Goal: Book appointment/travel/reservation

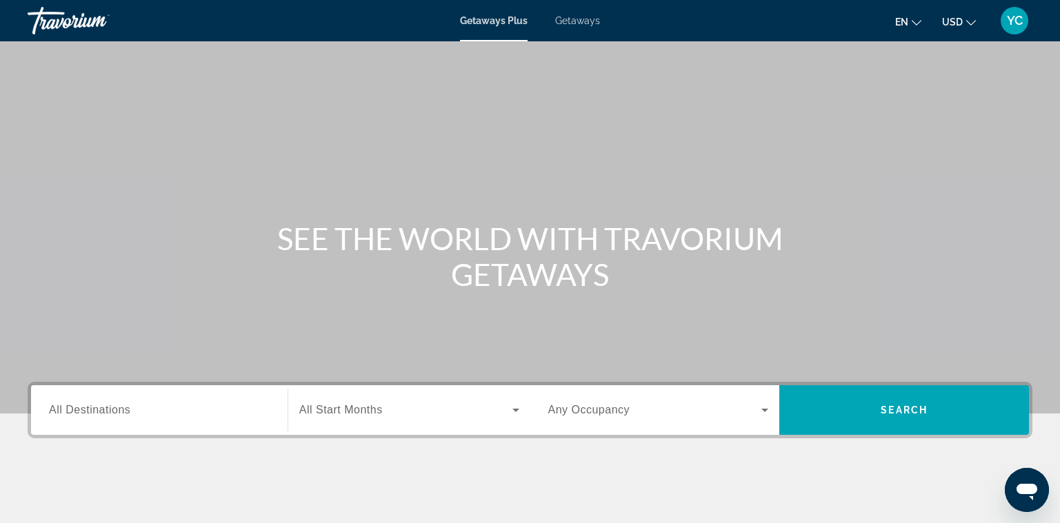
click at [575, 22] on span "Getaways" at bounding box center [577, 20] width 45 height 11
click at [764, 409] on icon "Search widget" at bounding box center [764, 410] width 7 height 3
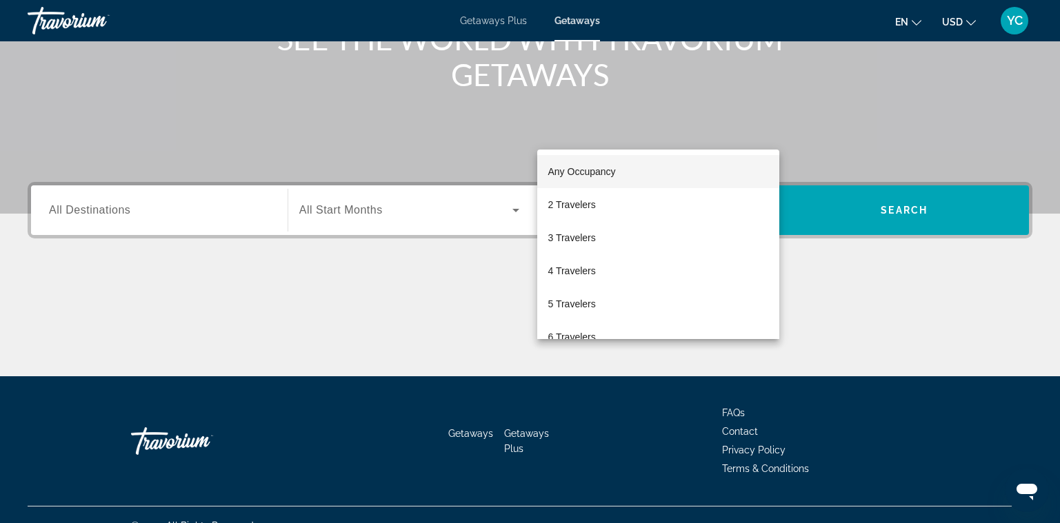
scroll to position [222, 0]
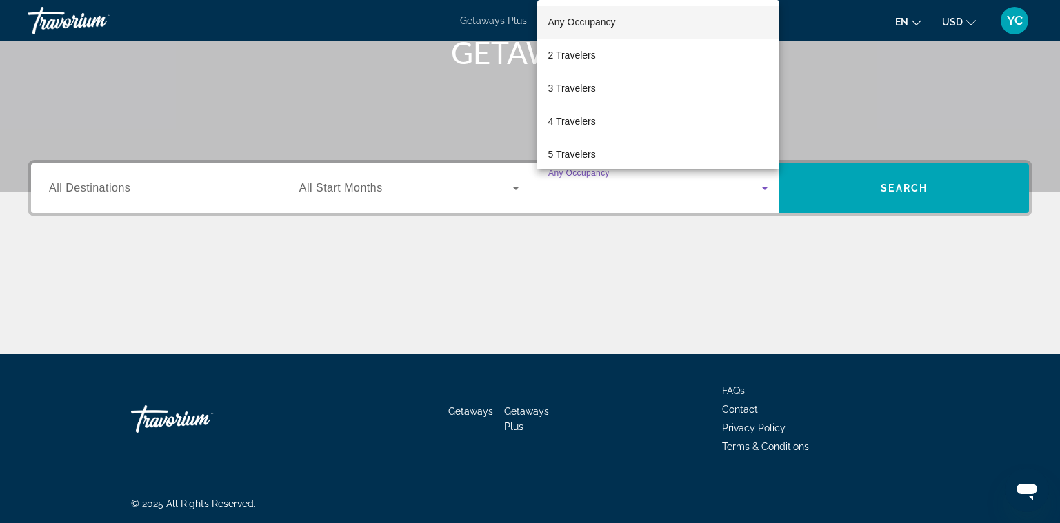
click at [515, 189] on div at bounding box center [530, 261] width 1060 height 523
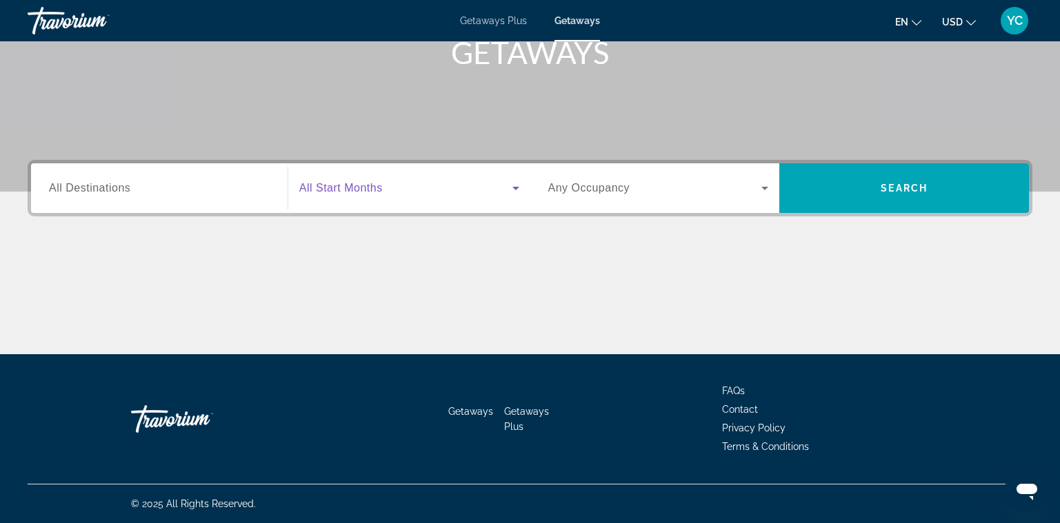
click at [515, 189] on icon "Search widget" at bounding box center [515, 188] width 7 height 3
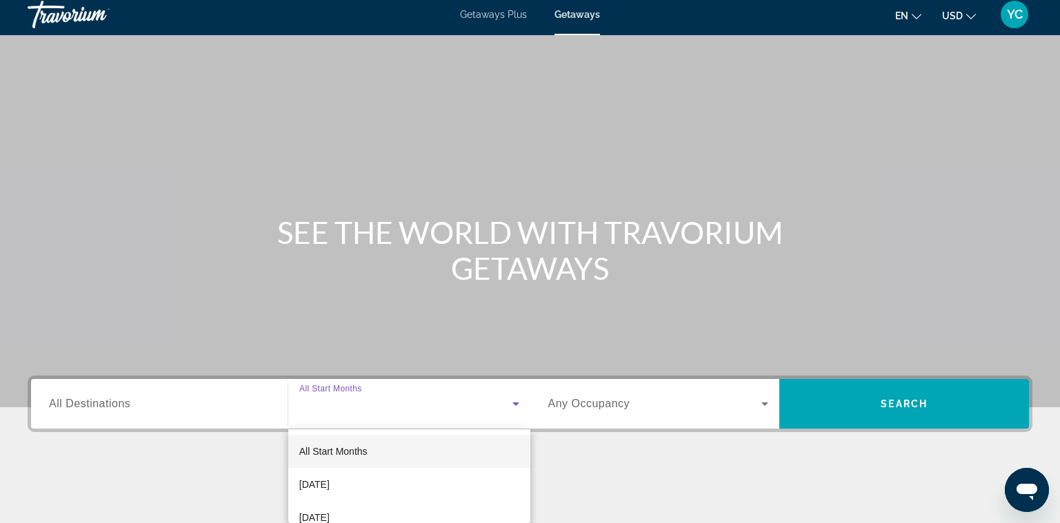
scroll to position [0, 0]
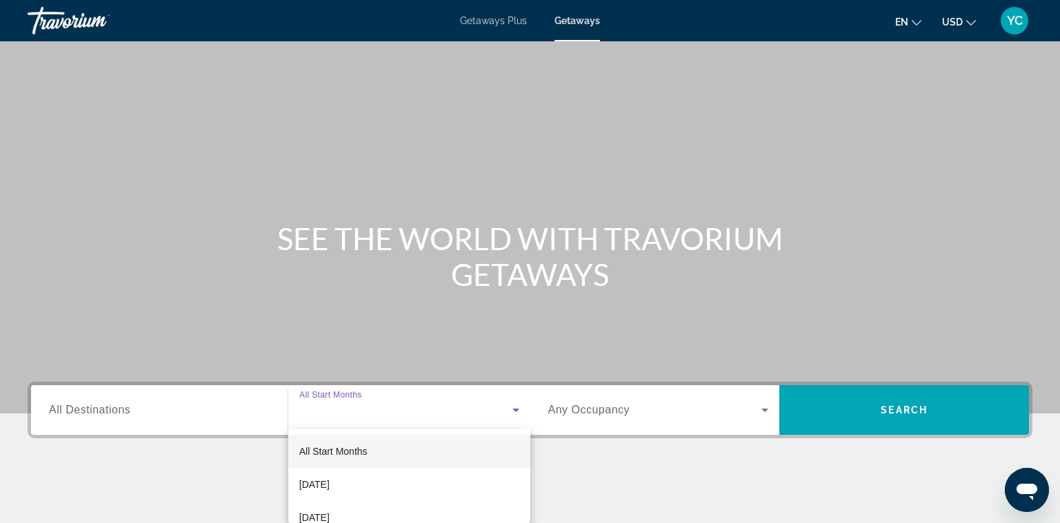
click at [488, 23] on div at bounding box center [530, 261] width 1060 height 523
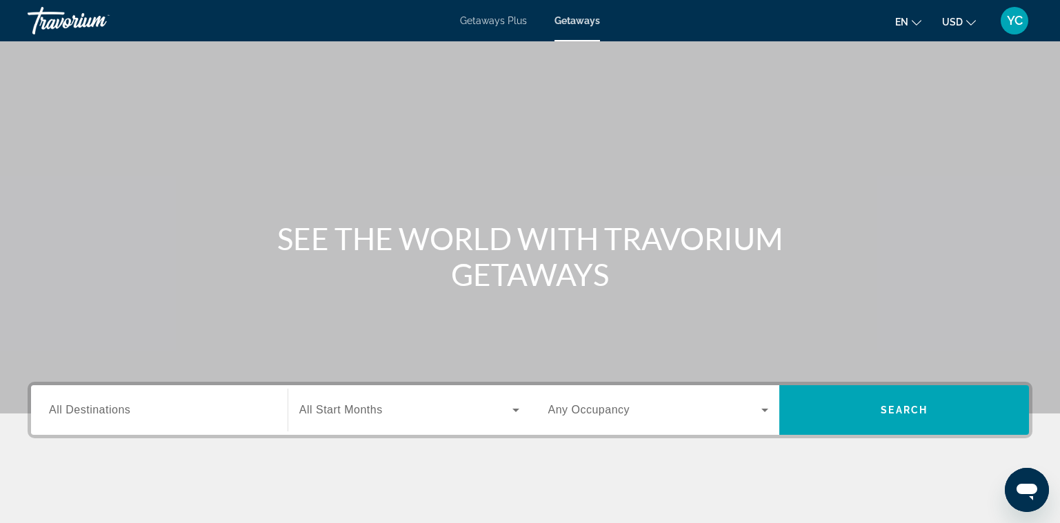
click at [474, 19] on span "Getaways Plus" at bounding box center [493, 20] width 67 height 11
click at [130, 410] on span "All Destinations" at bounding box center [89, 410] width 81 height 12
click at [131, 410] on input "Destination All Destinations" at bounding box center [159, 411] width 221 height 17
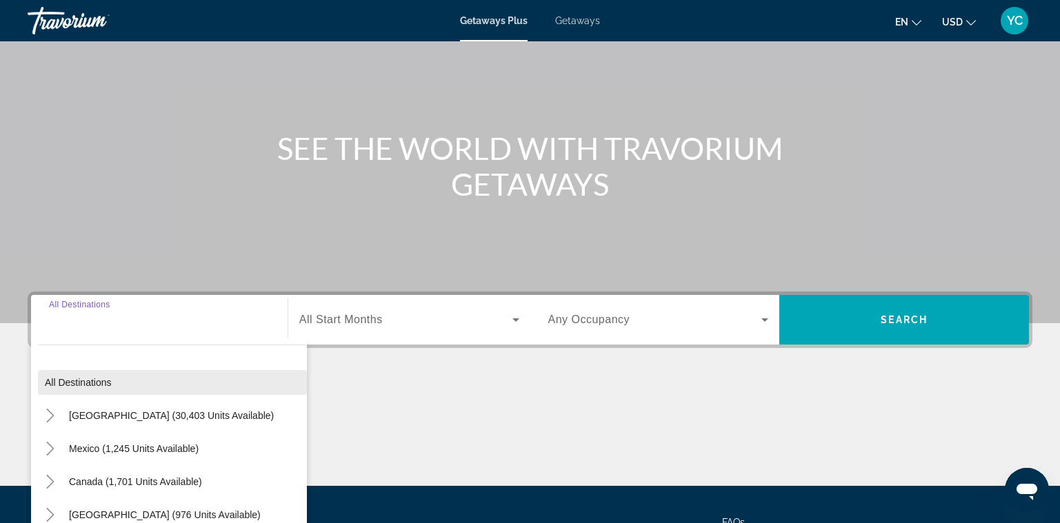
scroll to position [222, 0]
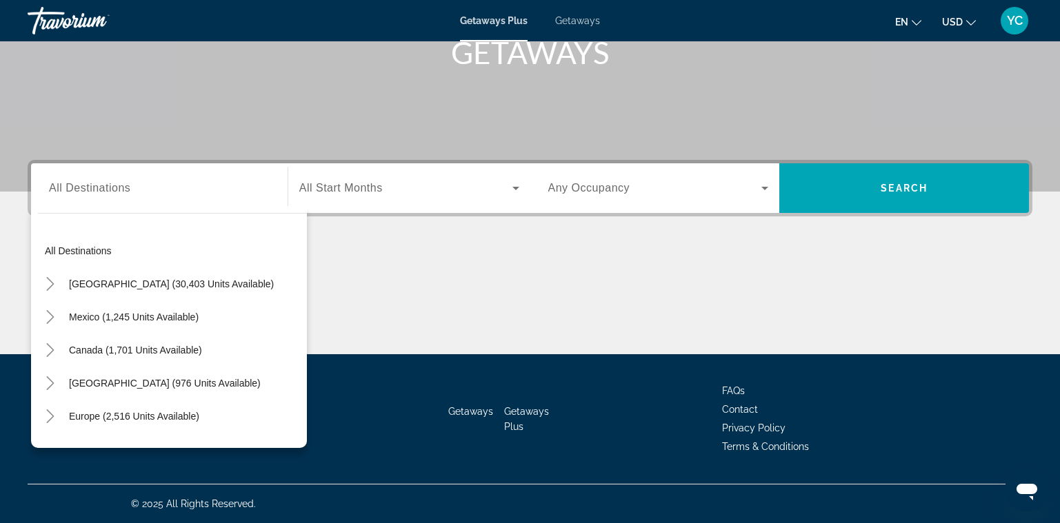
click at [573, 15] on span "Getaways" at bounding box center [577, 20] width 45 height 11
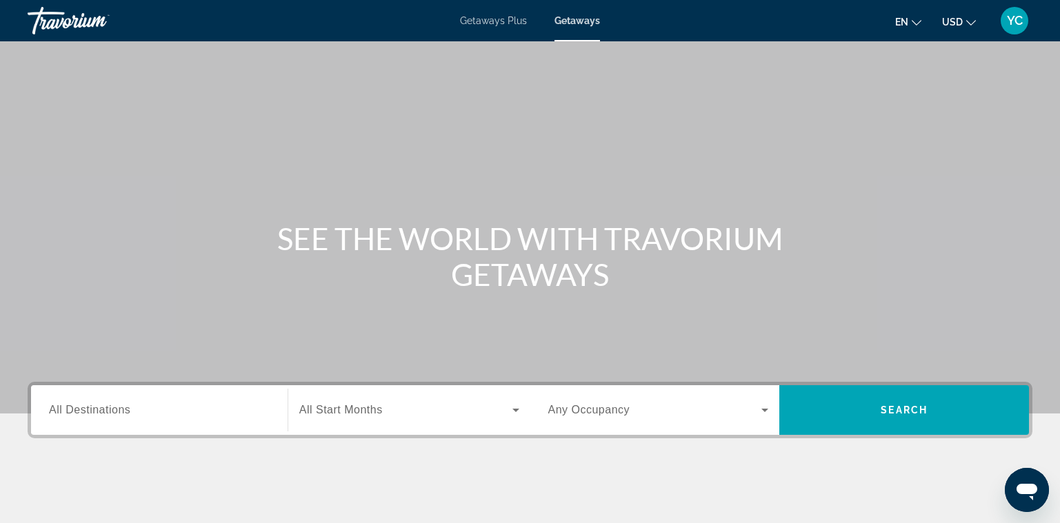
click at [86, 406] on span "All Destinations" at bounding box center [89, 410] width 81 height 12
click at [86, 406] on input "Destination All Destinations" at bounding box center [159, 411] width 221 height 17
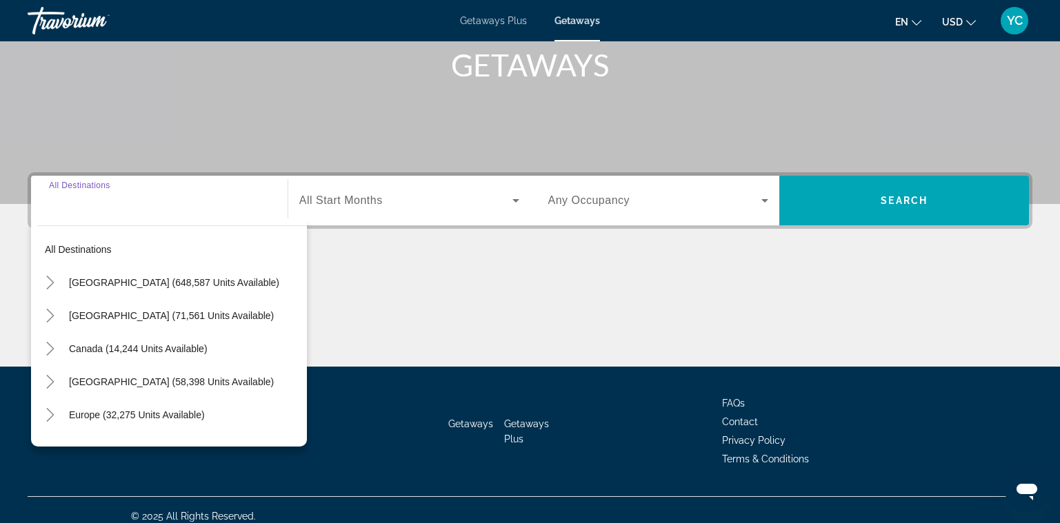
scroll to position [222, 0]
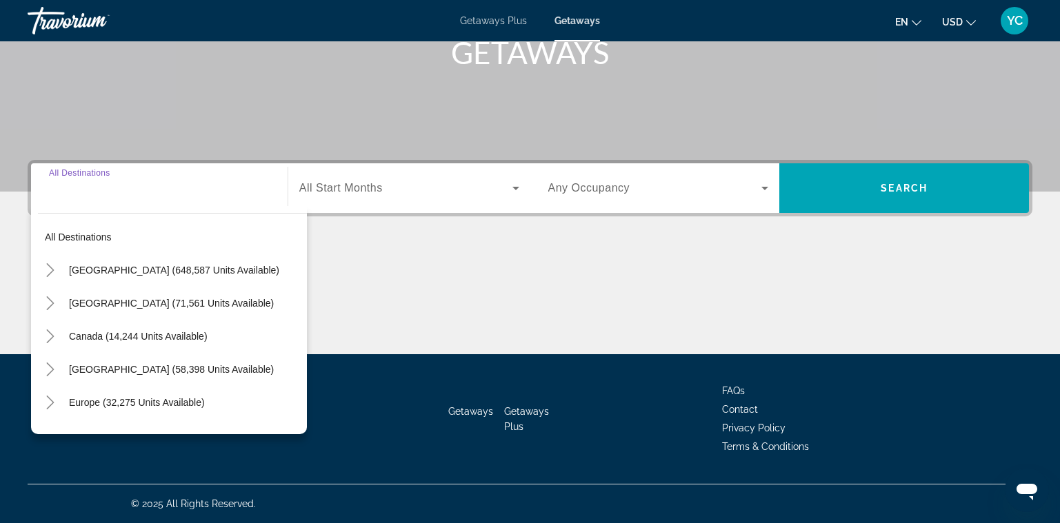
click at [126, 268] on span "[GEOGRAPHIC_DATA] (648,587 units available)" at bounding box center [174, 270] width 210 height 11
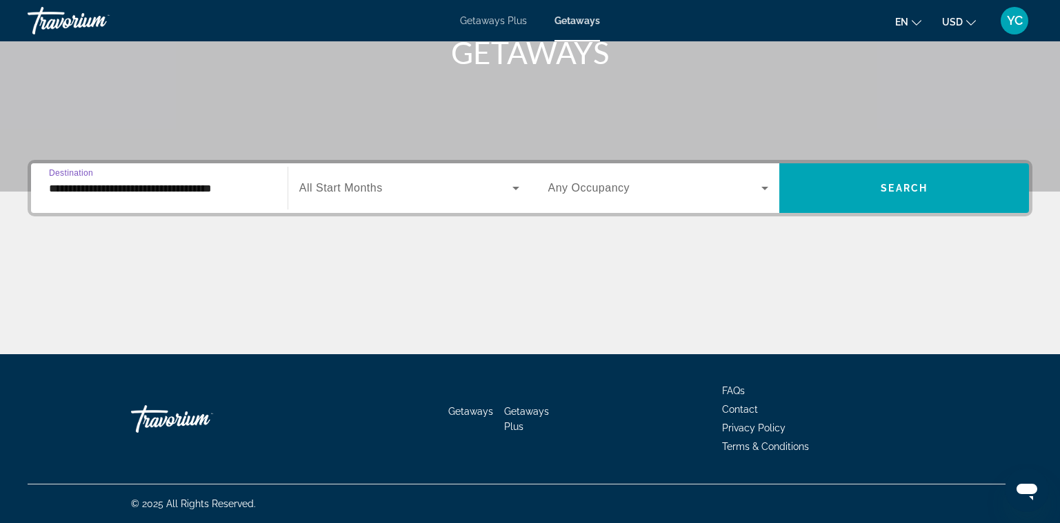
click at [186, 183] on input "**********" at bounding box center [159, 189] width 221 height 17
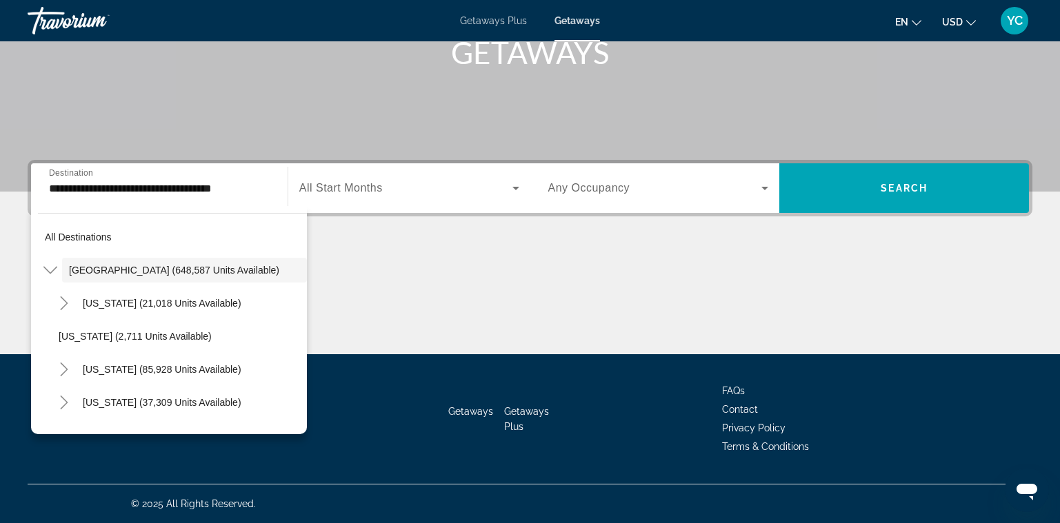
click at [274, 179] on div "**********" at bounding box center [159, 188] width 243 height 39
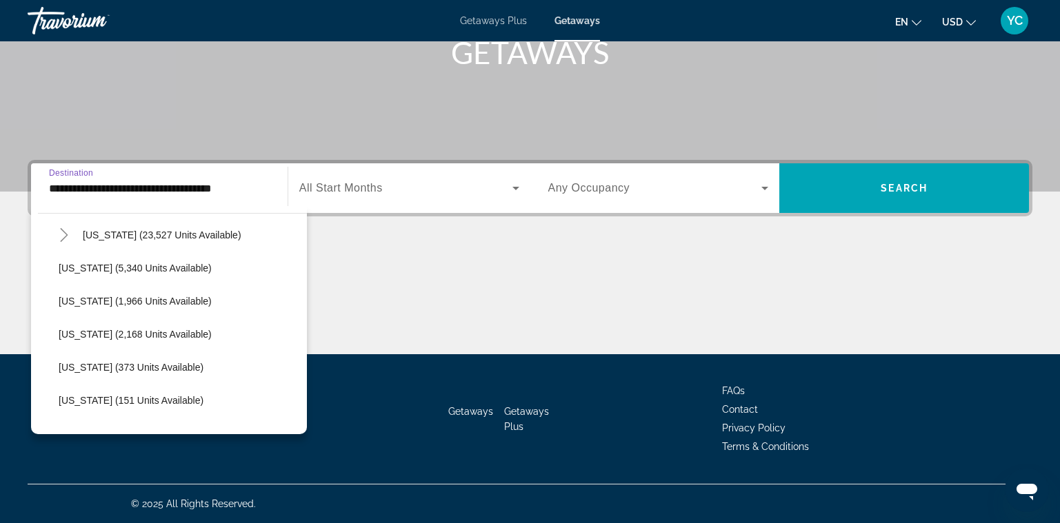
scroll to position [334, 0]
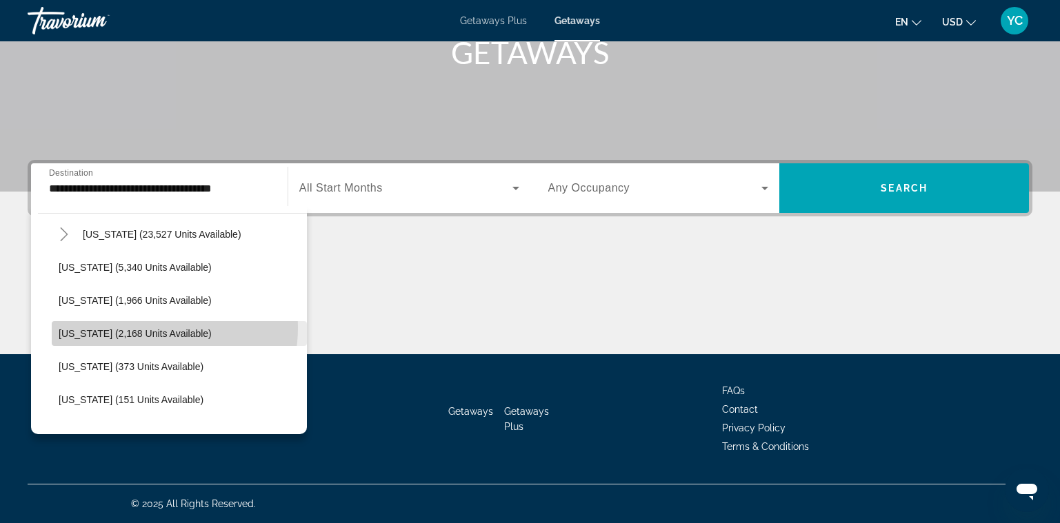
click at [141, 328] on span "[US_STATE] (2,168 units available)" at bounding box center [135, 333] width 153 height 11
type input "**********"
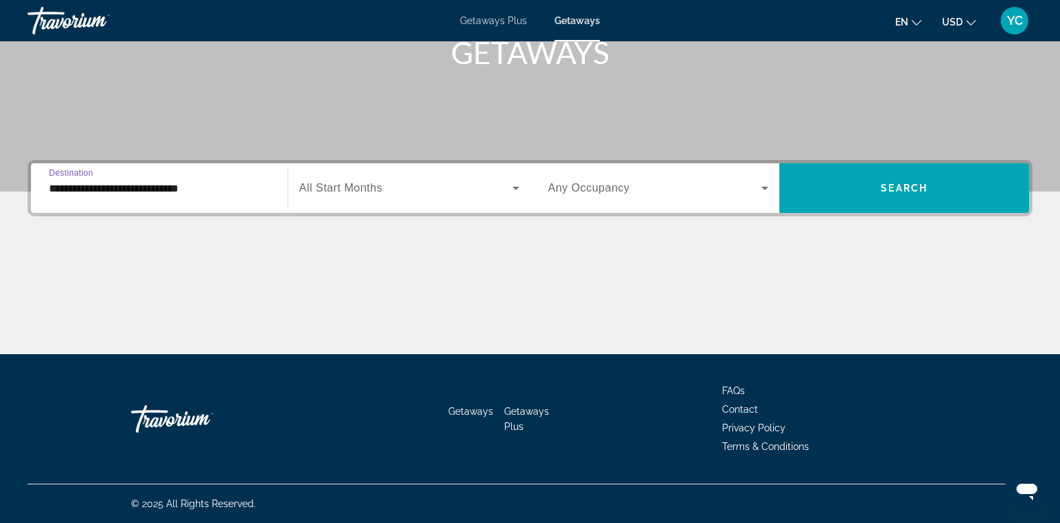
click at [511, 185] on icon "Search widget" at bounding box center [516, 188] width 17 height 17
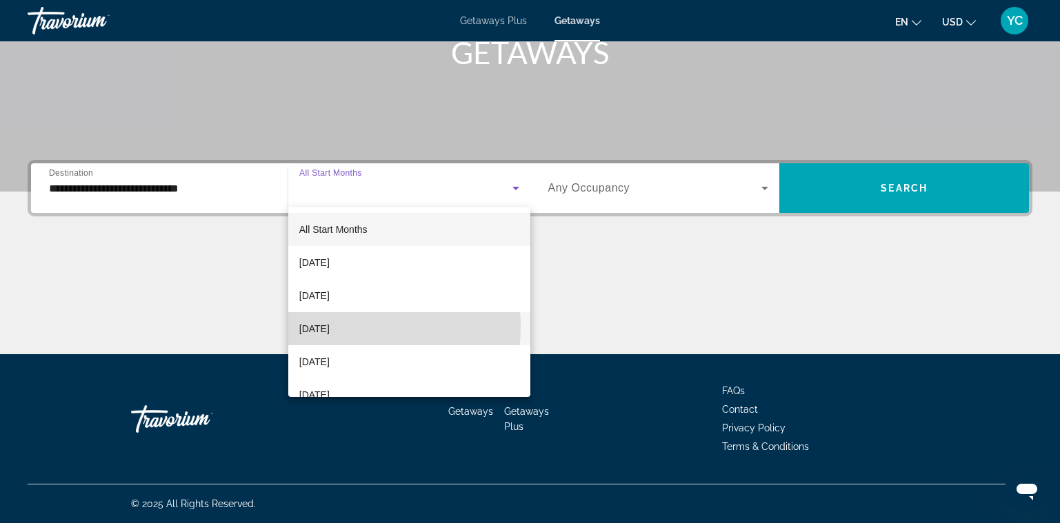
click at [330, 327] on span "[DATE]" at bounding box center [314, 329] width 30 height 17
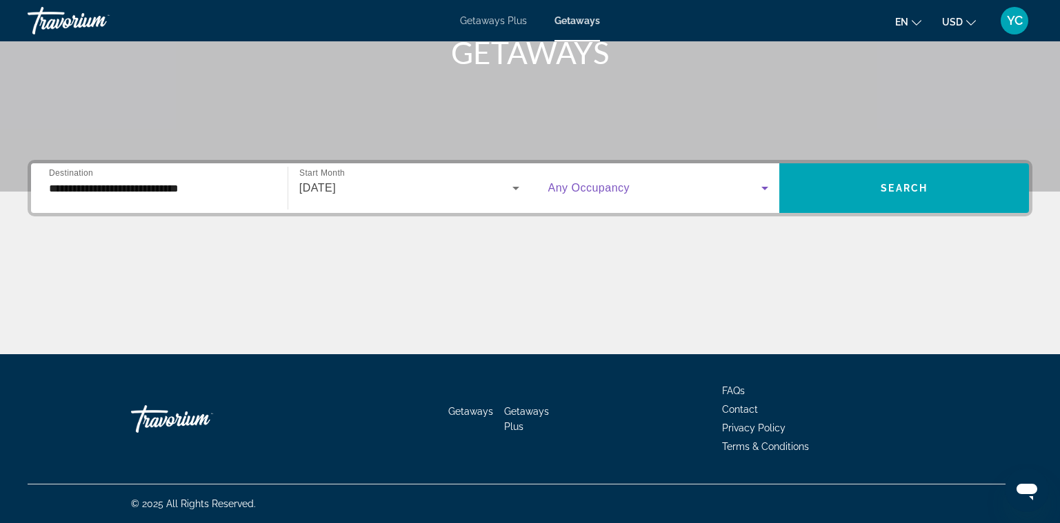
click at [769, 186] on icon "Search widget" at bounding box center [765, 188] width 17 height 17
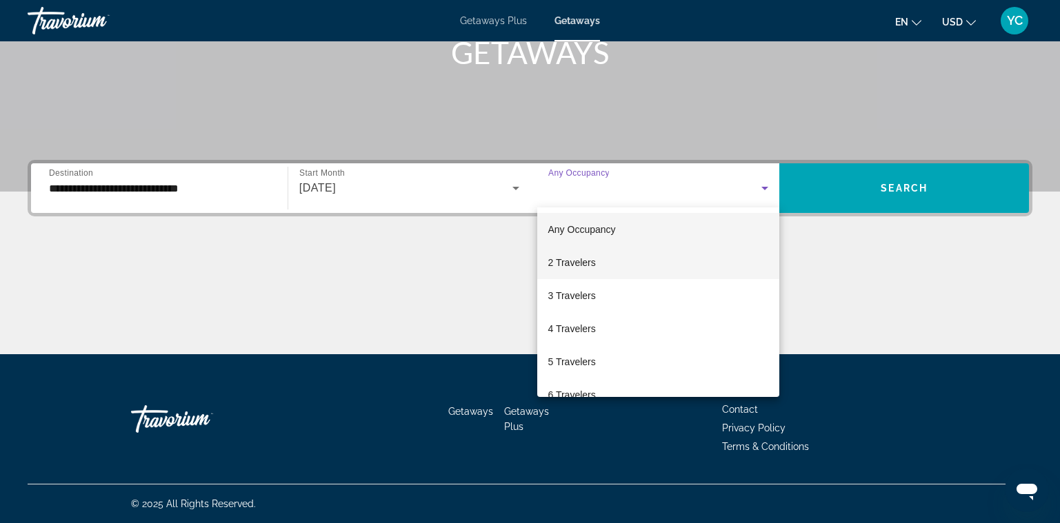
click at [688, 268] on mat-option "2 Travelers" at bounding box center [658, 262] width 243 height 33
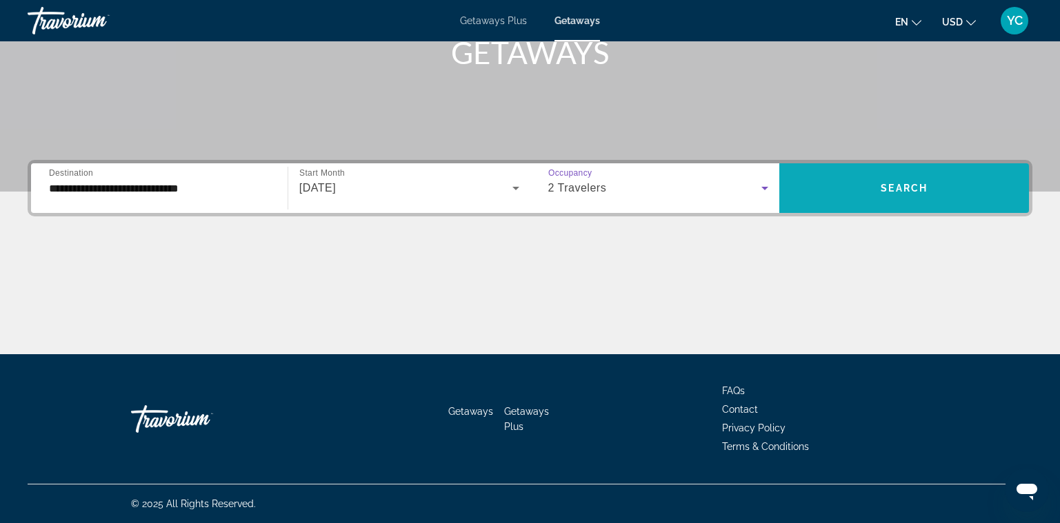
click at [846, 197] on span "Search widget" at bounding box center [904, 188] width 250 height 33
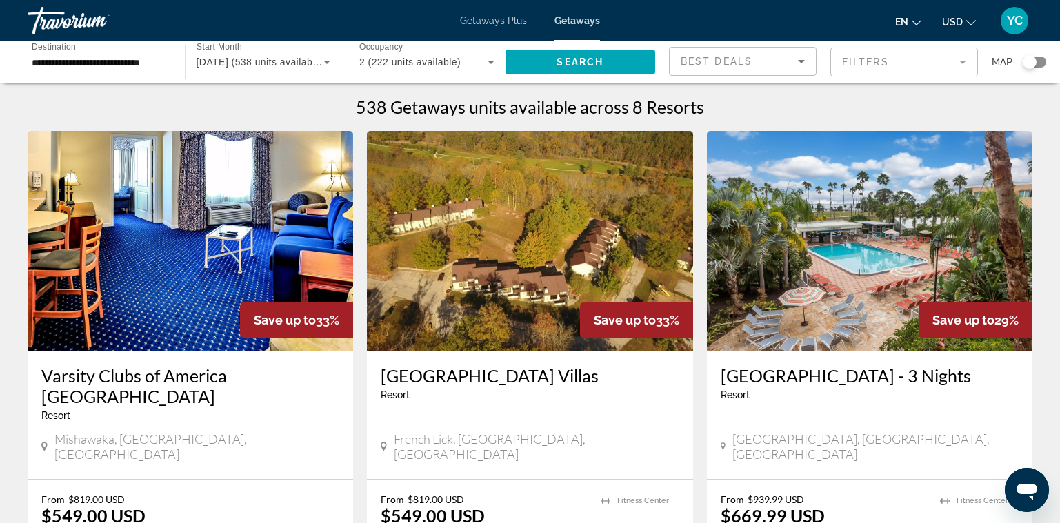
click at [108, 66] on input "**********" at bounding box center [99, 62] width 135 height 17
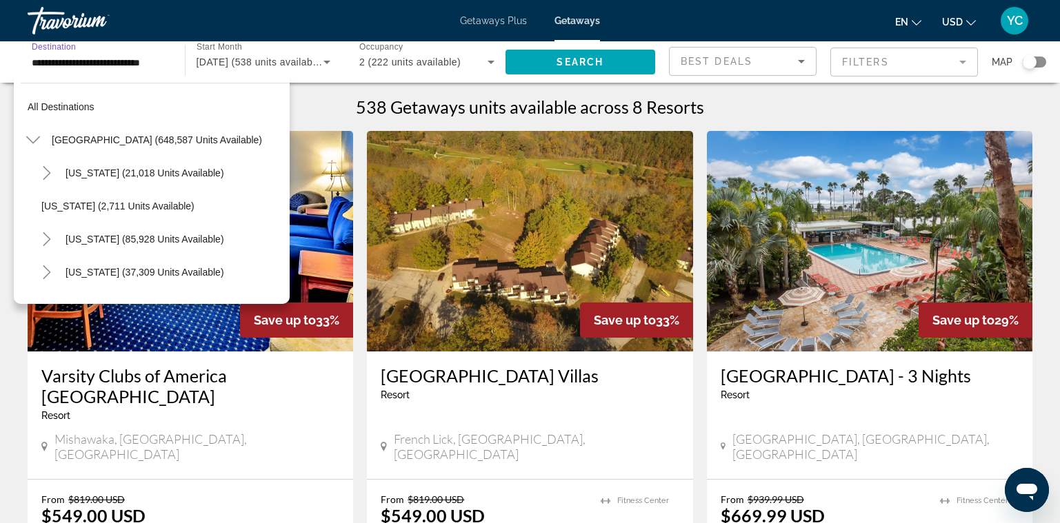
scroll to position [347, 0]
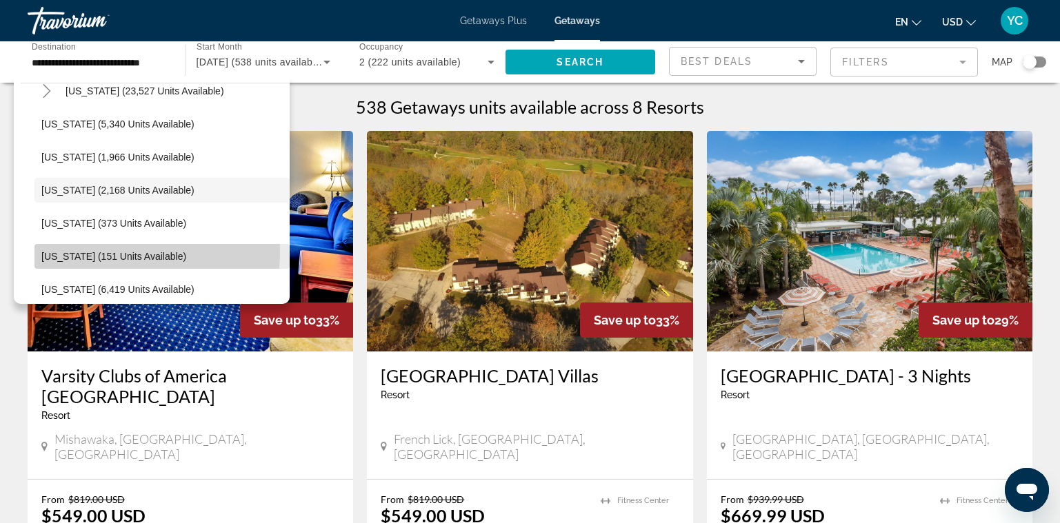
click at [110, 252] on span "[US_STATE] (151 units available)" at bounding box center [113, 256] width 145 height 11
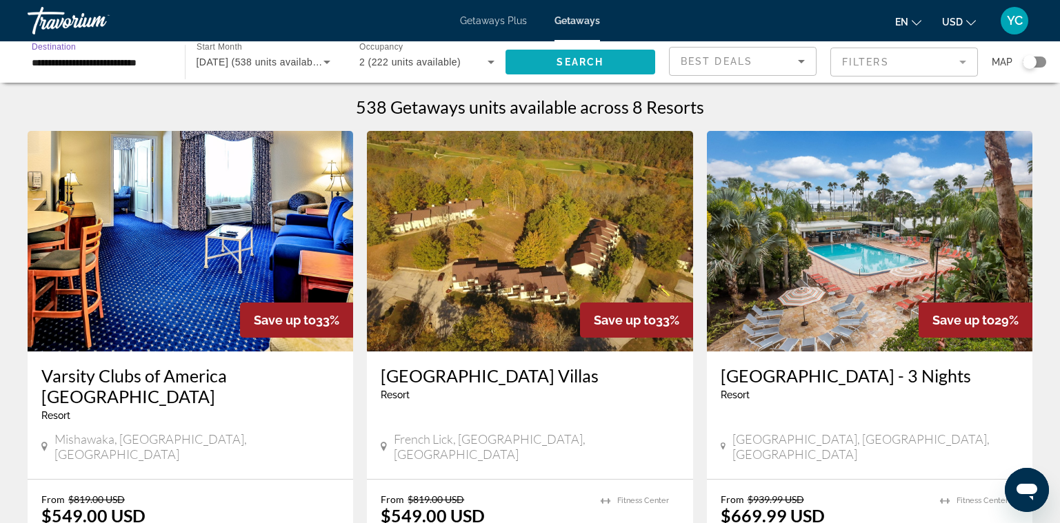
click at [584, 55] on span "Search widget" at bounding box center [581, 62] width 150 height 33
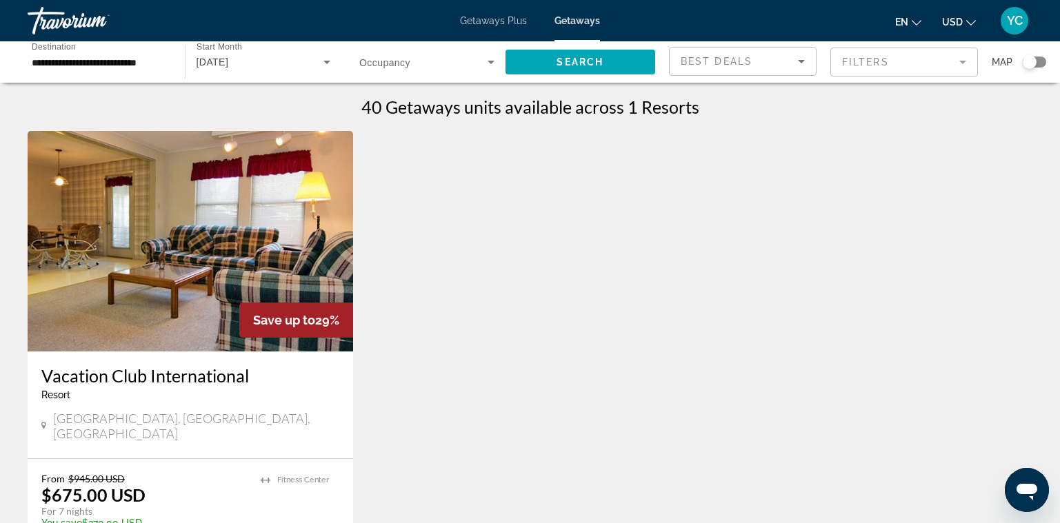
click at [114, 64] on input "**********" at bounding box center [99, 62] width 135 height 17
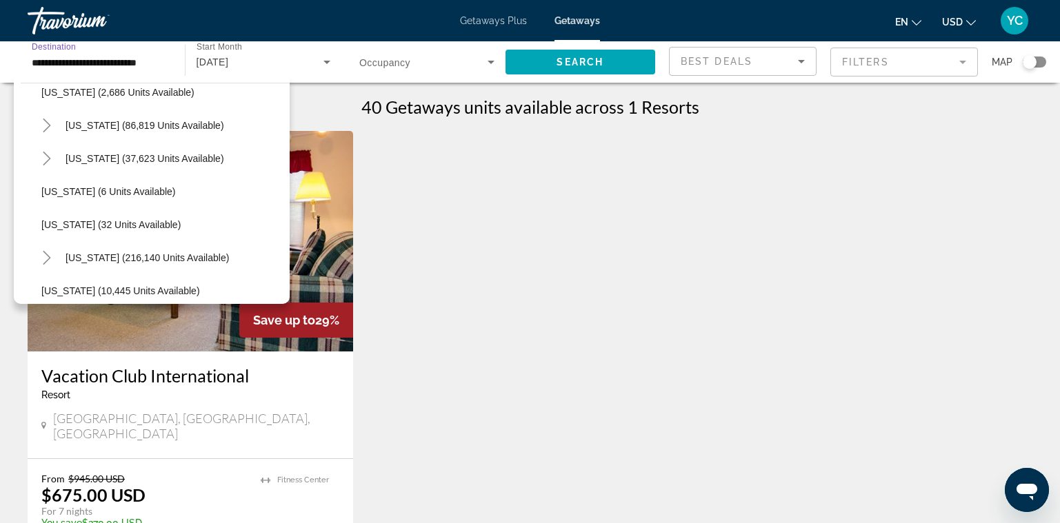
scroll to position [138, 0]
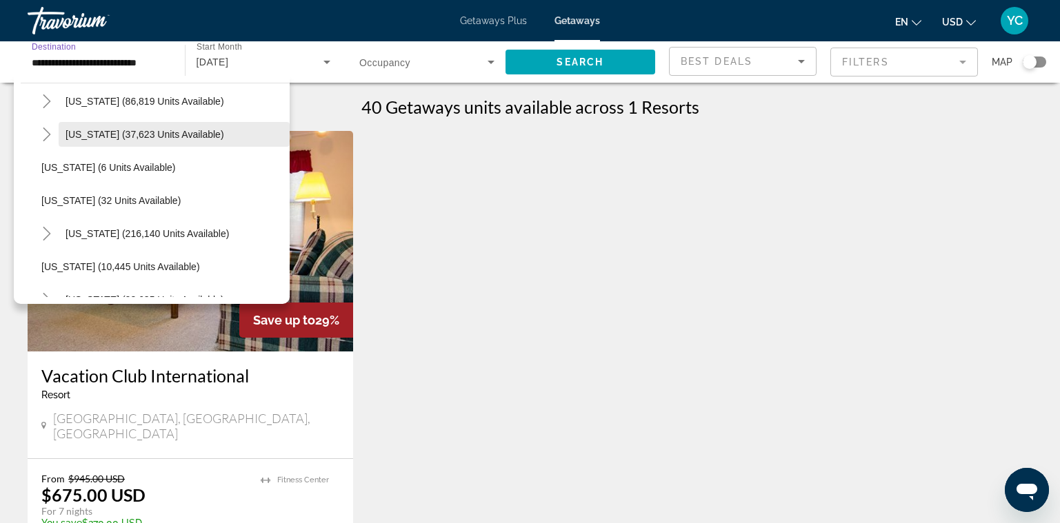
click at [125, 133] on span "[US_STATE] (37,623 units available)" at bounding box center [145, 134] width 159 height 11
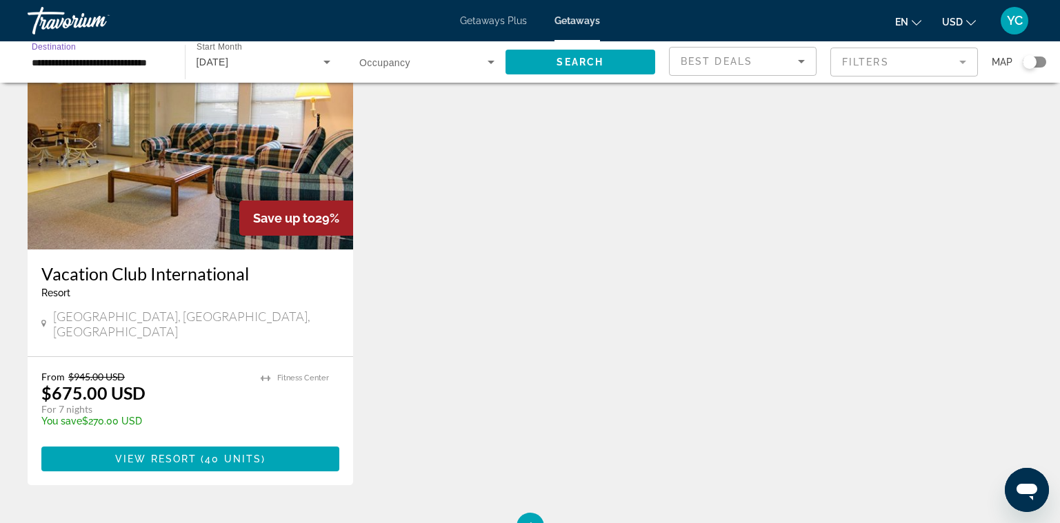
scroll to position [0, 0]
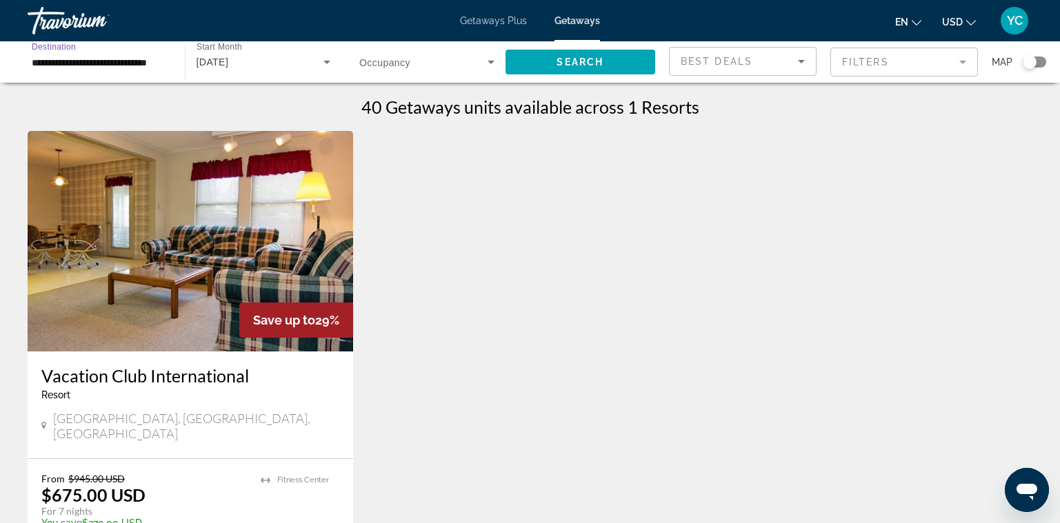
click at [86, 62] on input "**********" at bounding box center [99, 62] width 135 height 17
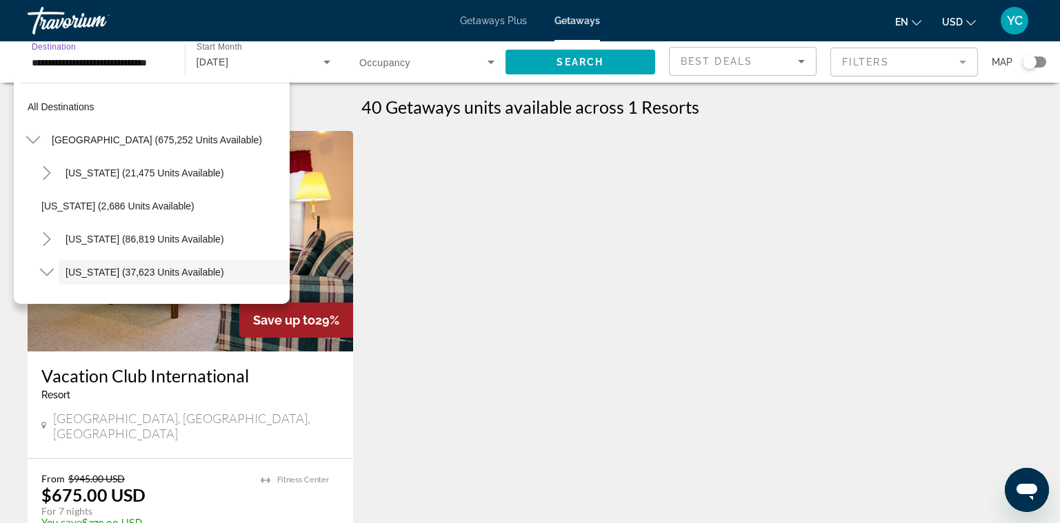
scroll to position [82, 0]
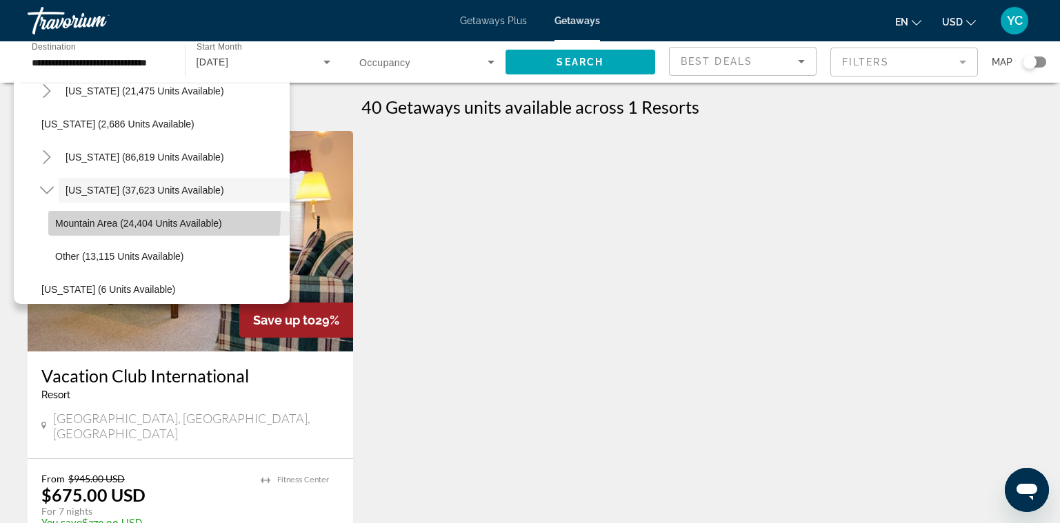
click at [81, 213] on span "Search widget" at bounding box center [168, 223] width 241 height 33
type input "**********"
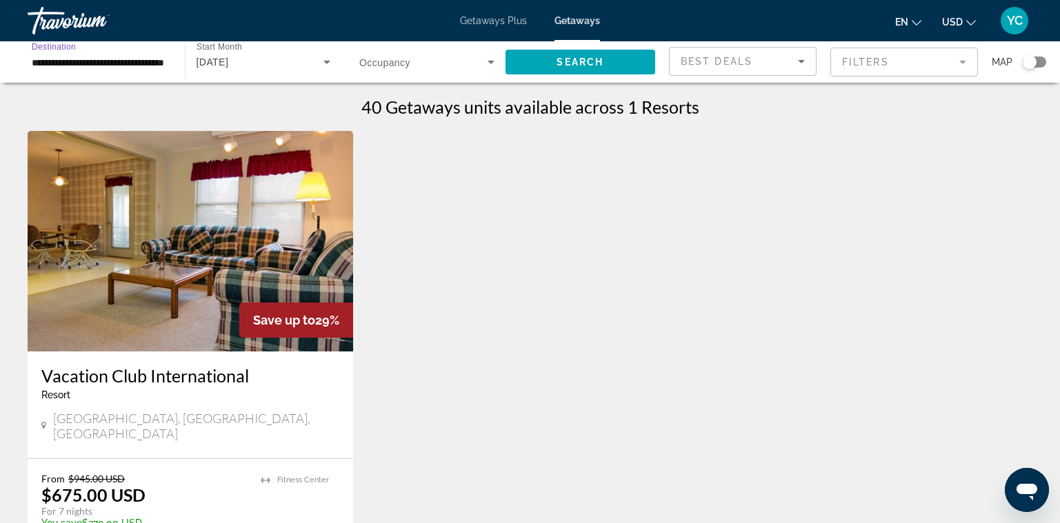
click at [804, 58] on icon "Sort by" at bounding box center [801, 61] width 17 height 17
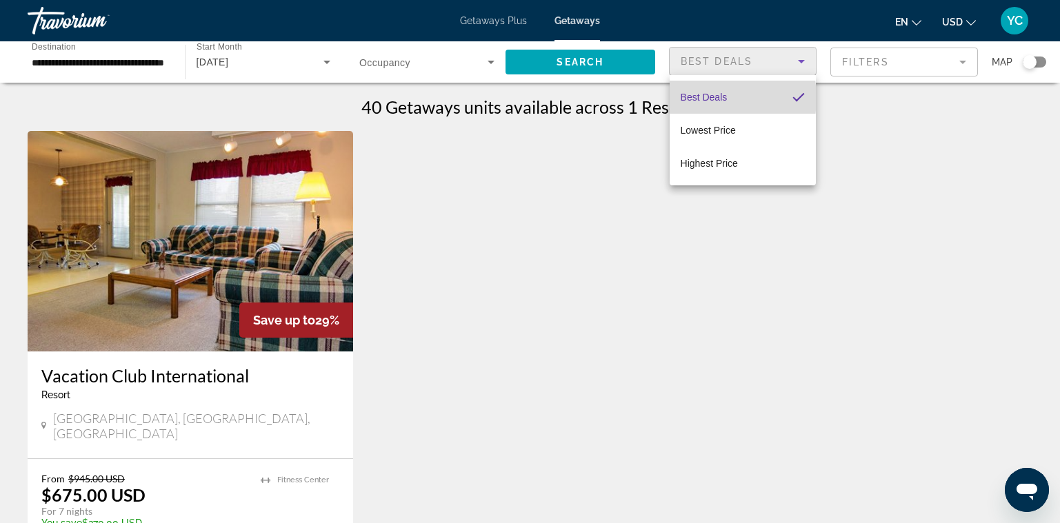
click at [697, 98] on span "Best Deals" at bounding box center [704, 97] width 47 height 11
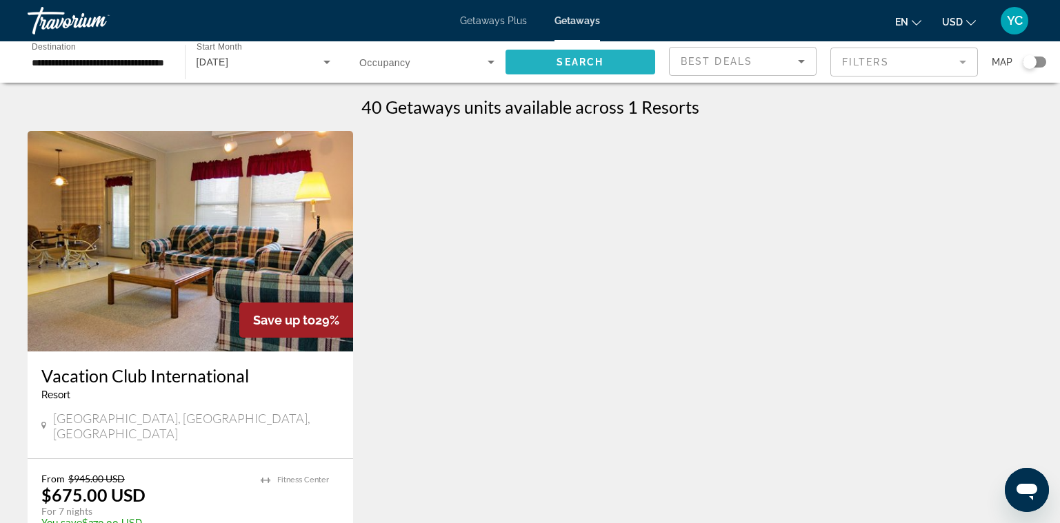
click at [592, 63] on span "Search" at bounding box center [580, 62] width 47 height 11
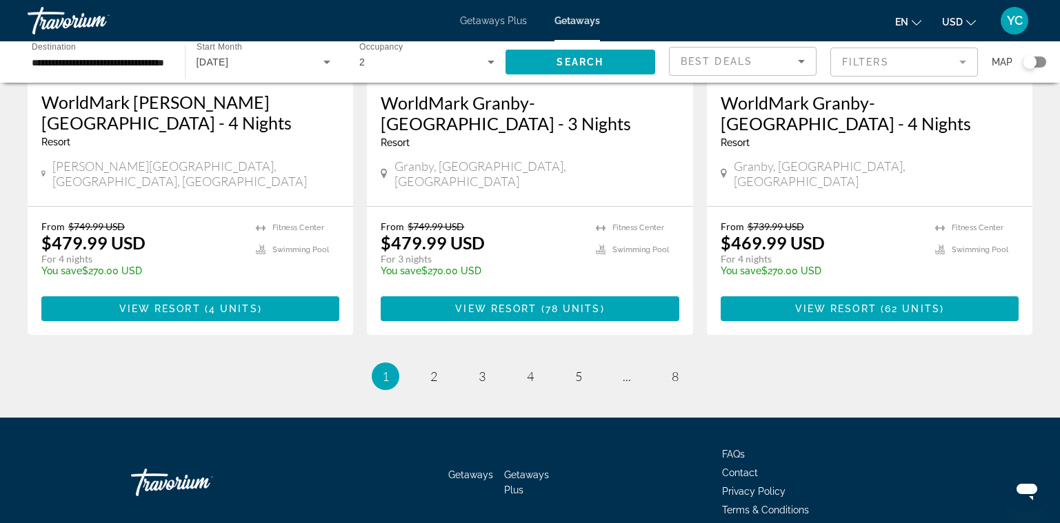
scroll to position [1793, 0]
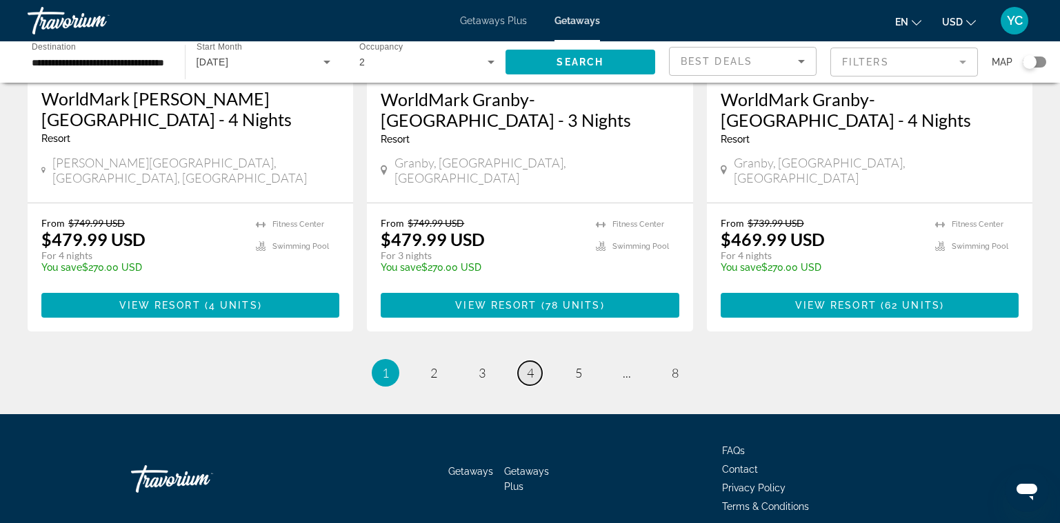
click at [535, 361] on link "page 4" at bounding box center [530, 373] width 24 height 24
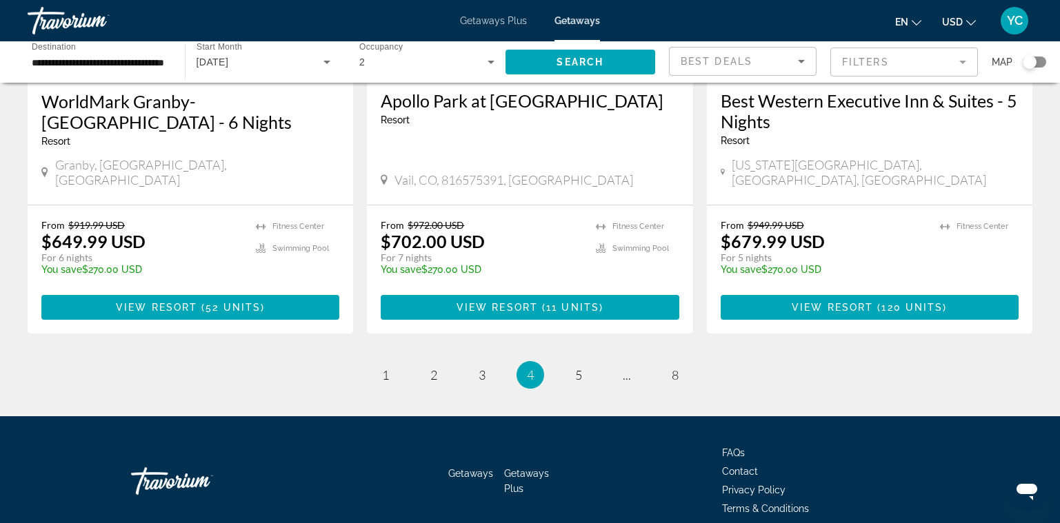
scroll to position [1791, 0]
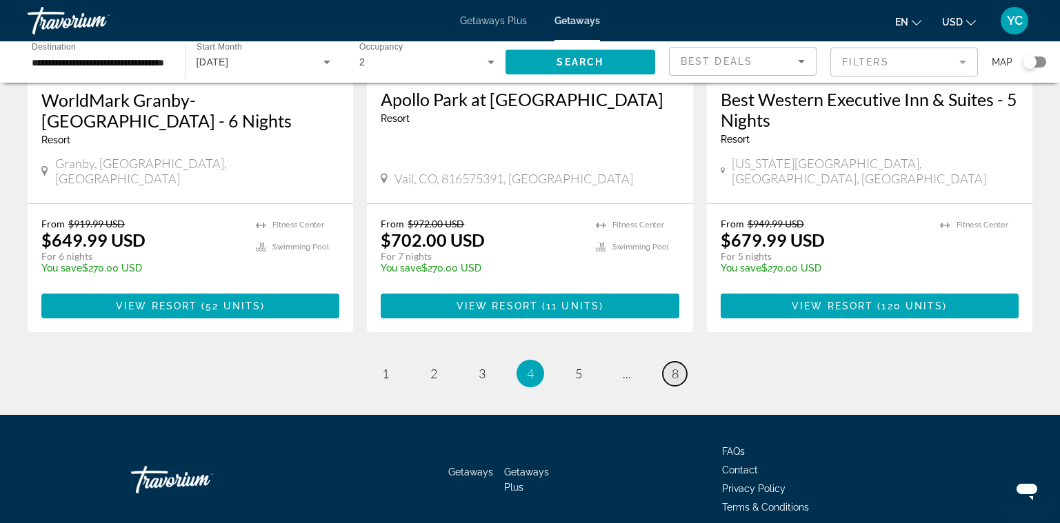
click at [670, 362] on link "page 8" at bounding box center [675, 374] width 24 height 24
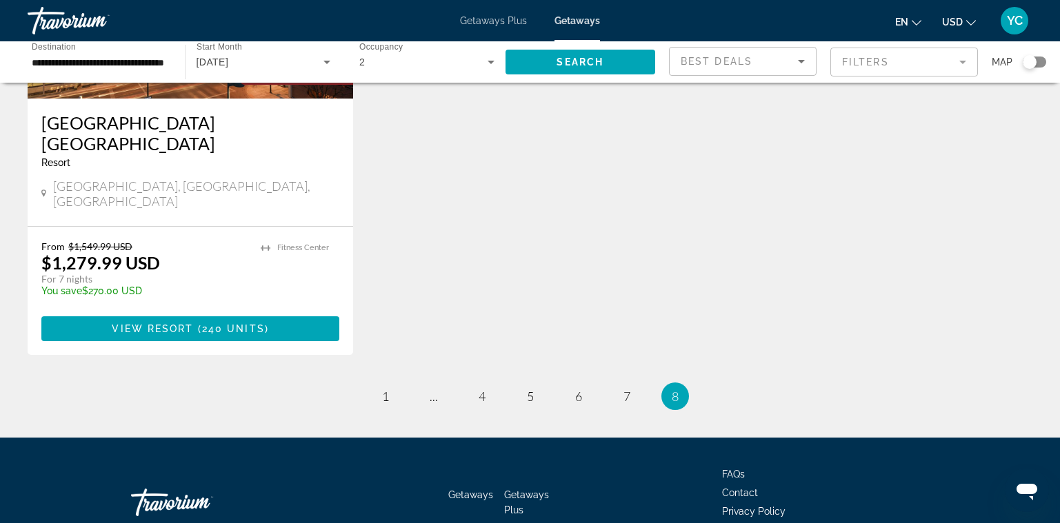
scroll to position [232, 0]
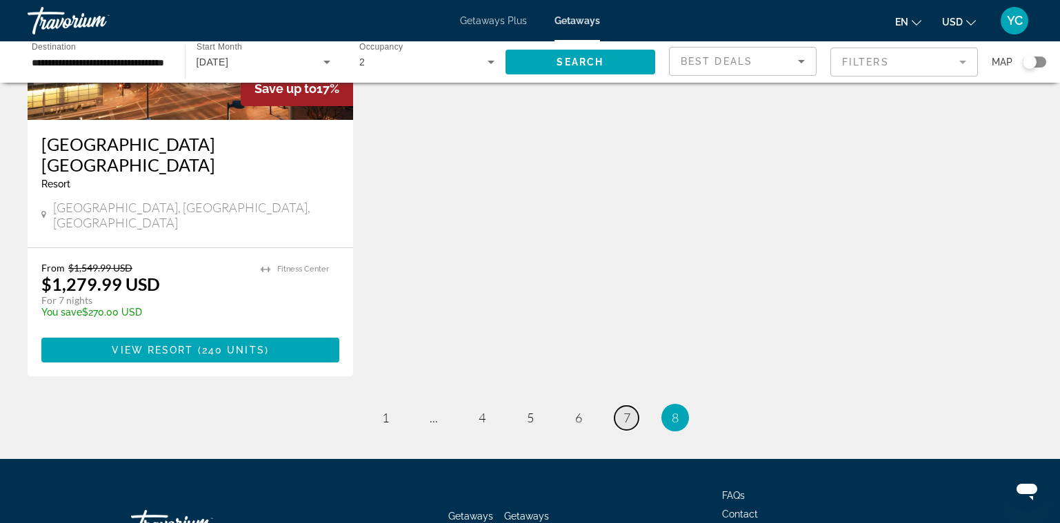
click at [624, 410] on span "7" at bounding box center [627, 417] width 7 height 15
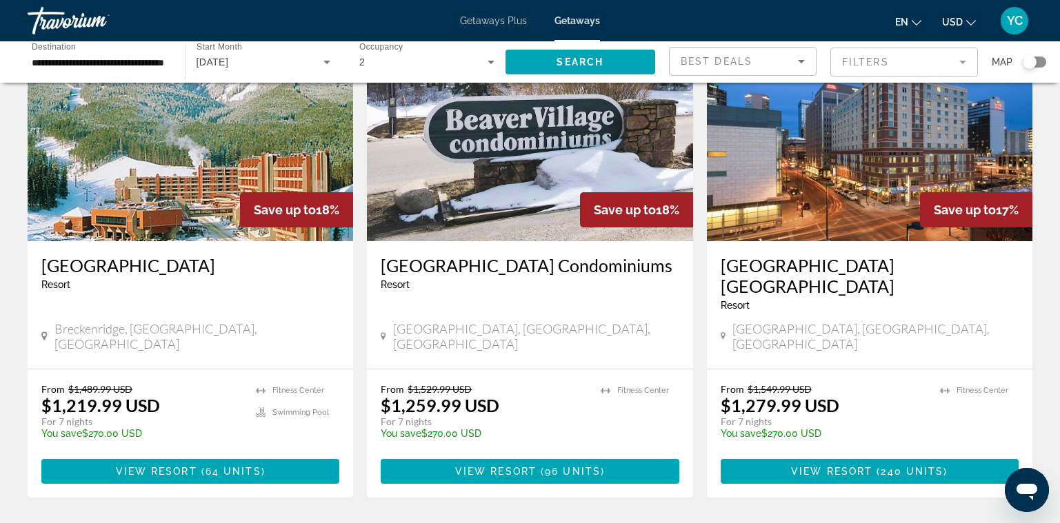
scroll to position [1655, 0]
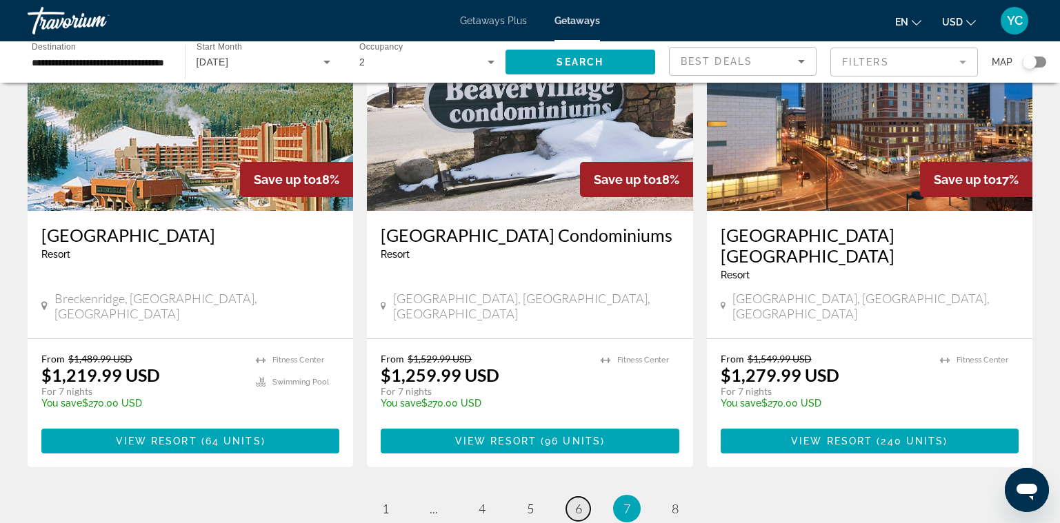
click at [579, 501] on span "6" at bounding box center [578, 508] width 7 height 15
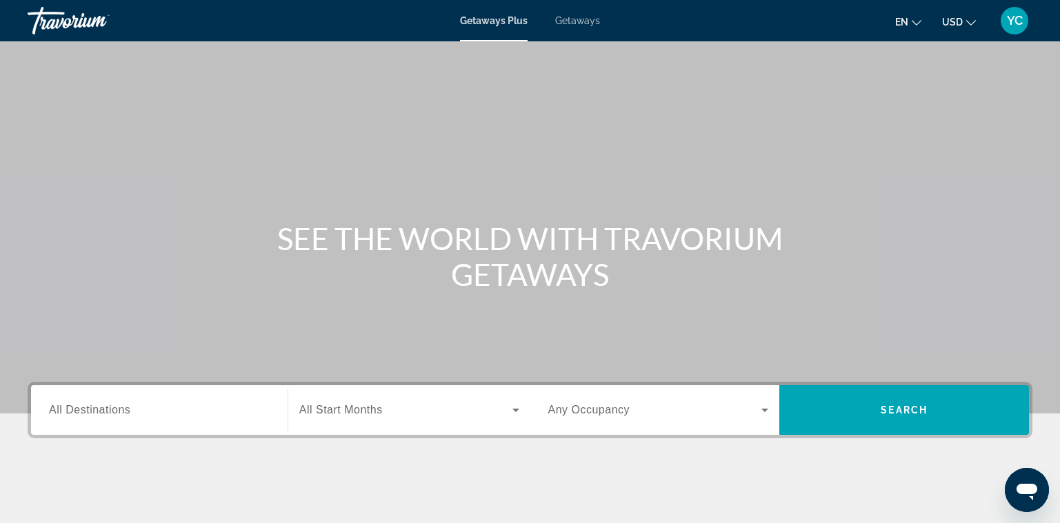
click at [111, 409] on span "All Destinations" at bounding box center [89, 410] width 81 height 12
click at [111, 409] on input "Destination All Destinations" at bounding box center [159, 411] width 221 height 17
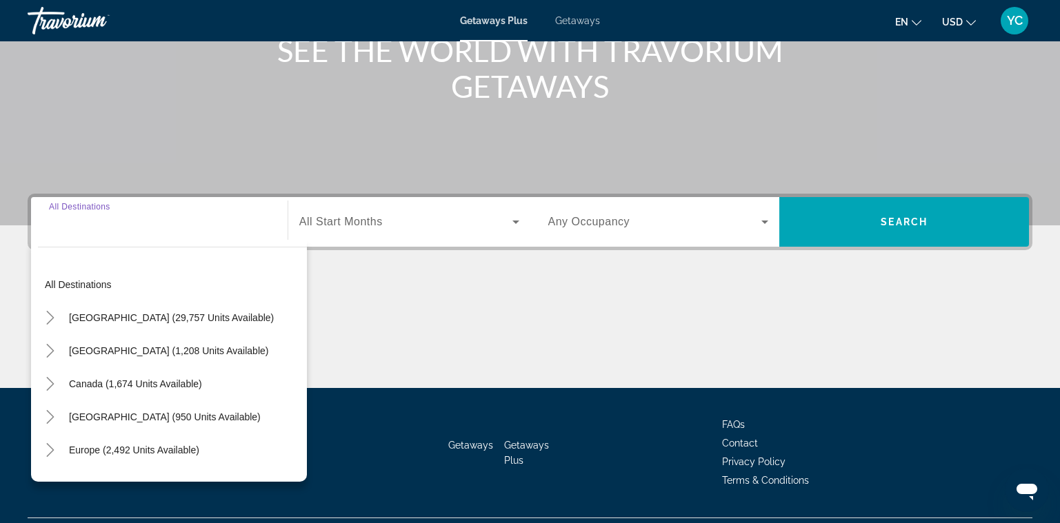
scroll to position [207, 0]
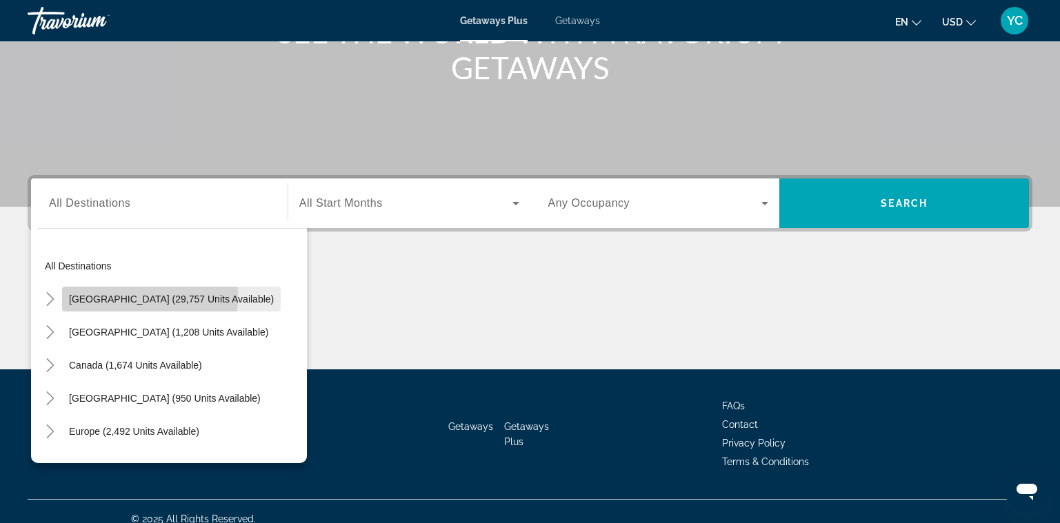
click at [104, 296] on span "United States (29,757 units available)" at bounding box center [171, 299] width 205 height 11
type input "**********"
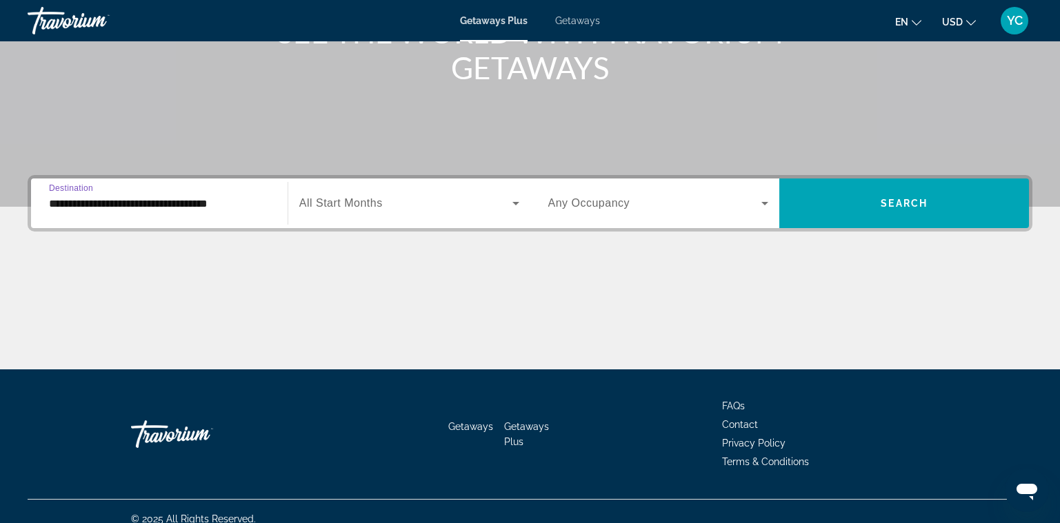
scroll to position [222, 0]
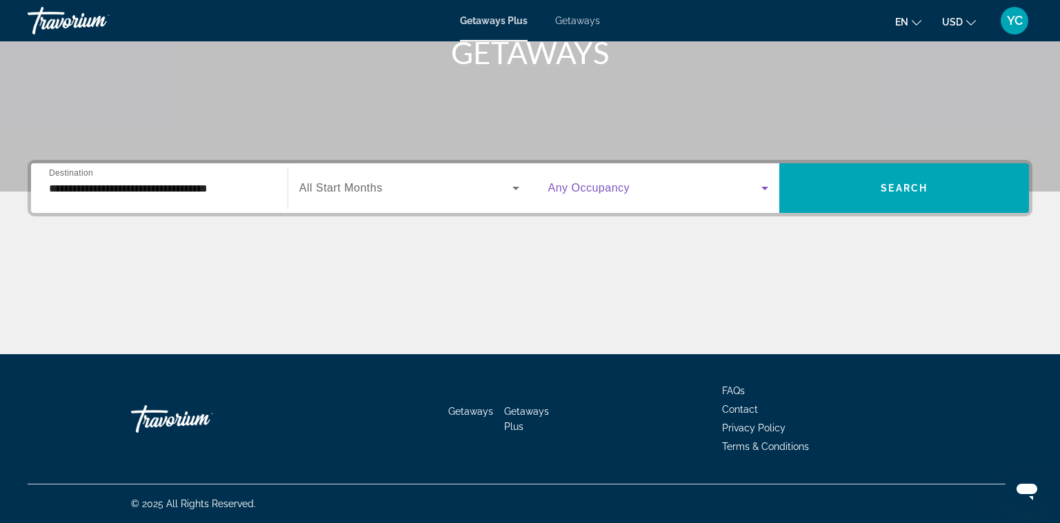
click at [762, 189] on icon "Search widget" at bounding box center [765, 188] width 17 height 17
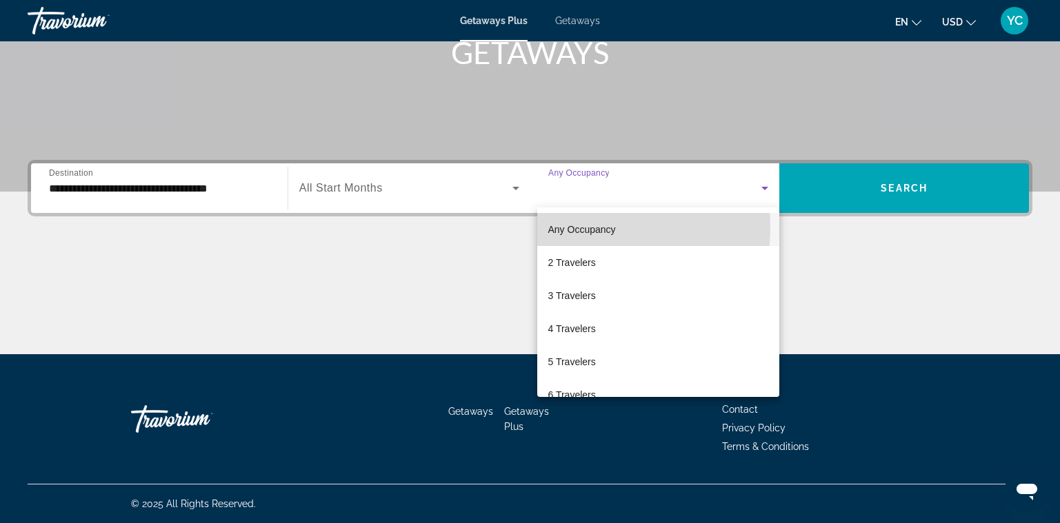
click at [593, 228] on span "Any Occupancy" at bounding box center [582, 229] width 68 height 11
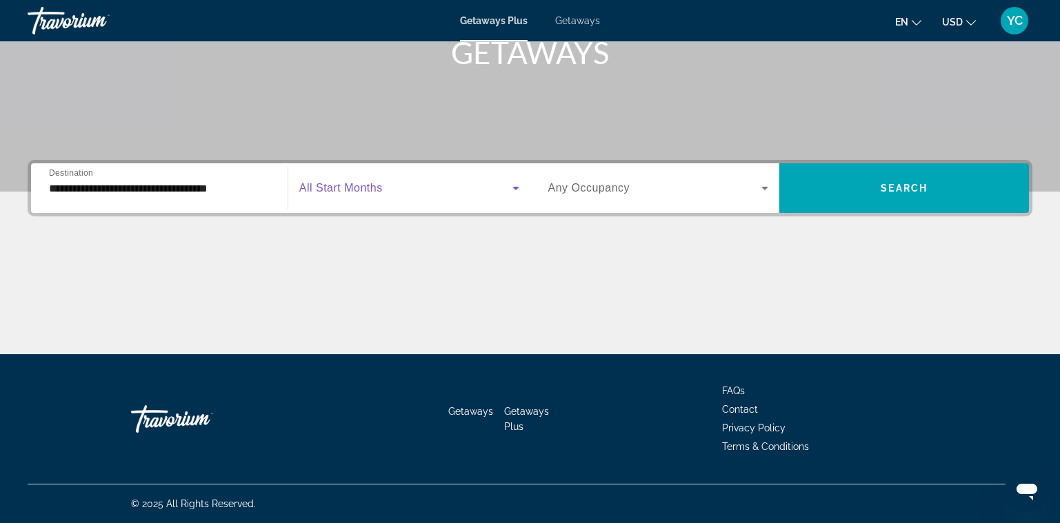
click at [512, 191] on icon "Search widget" at bounding box center [516, 188] width 17 height 17
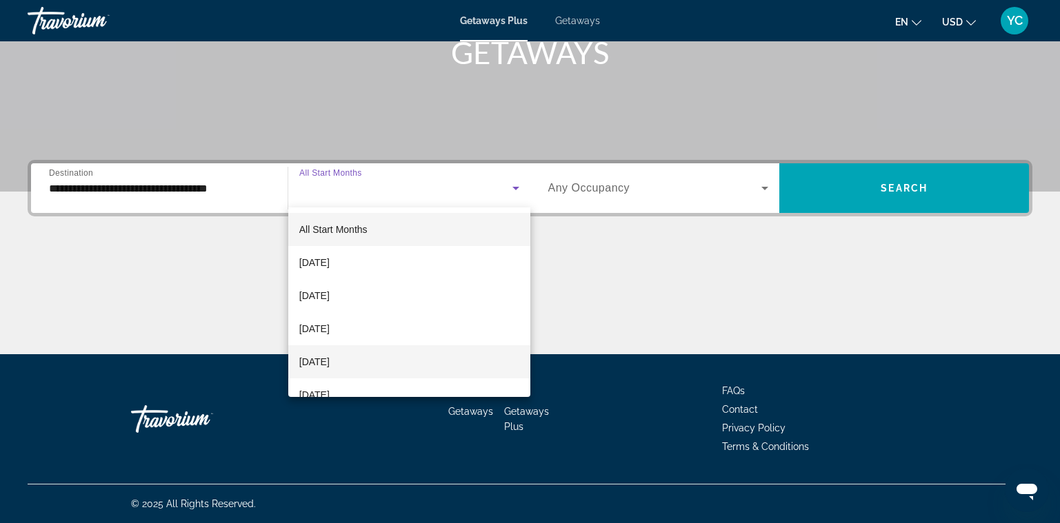
click at [330, 361] on span "[DATE]" at bounding box center [314, 362] width 30 height 17
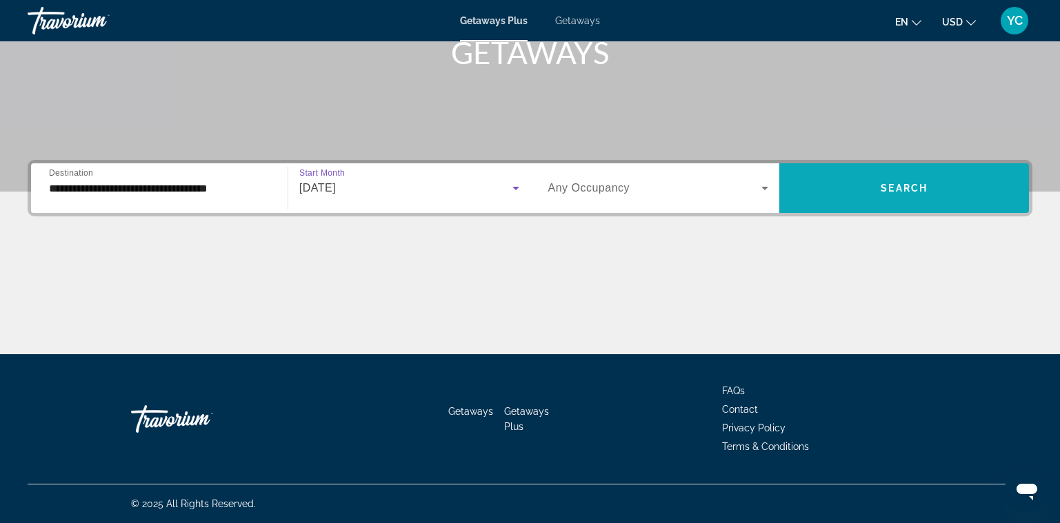
click at [828, 196] on span "Search widget" at bounding box center [904, 188] width 250 height 33
